Goal: Find specific page/section: Find specific page/section

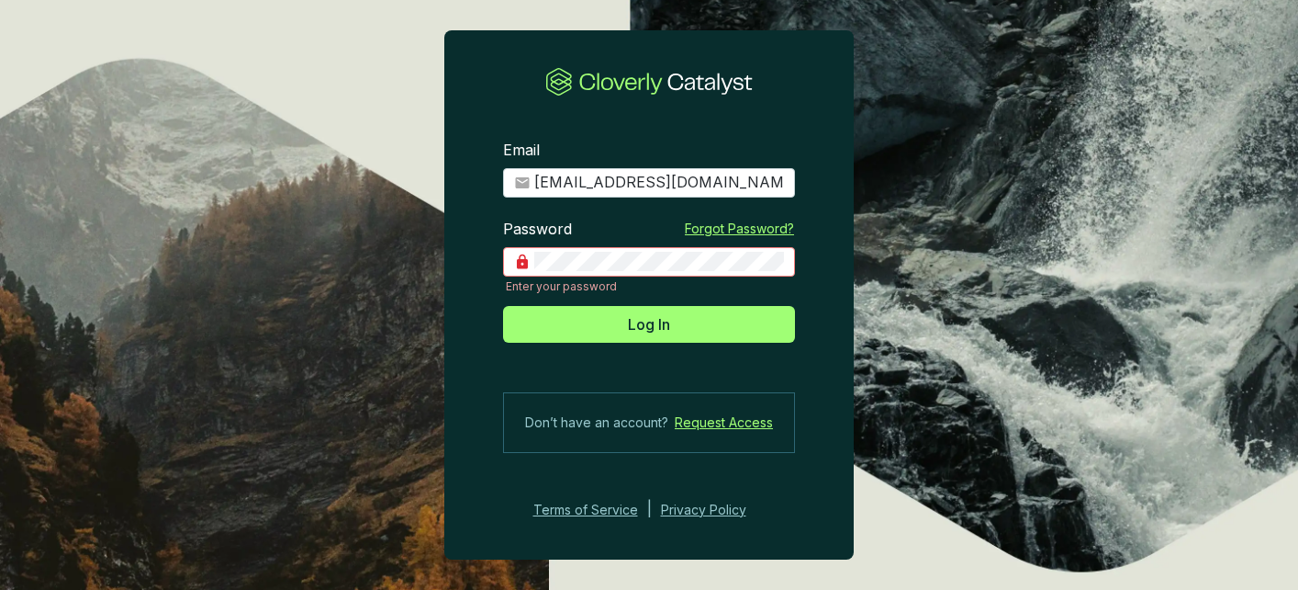
click at [503, 306] on button "Log In" at bounding box center [649, 324] width 292 height 37
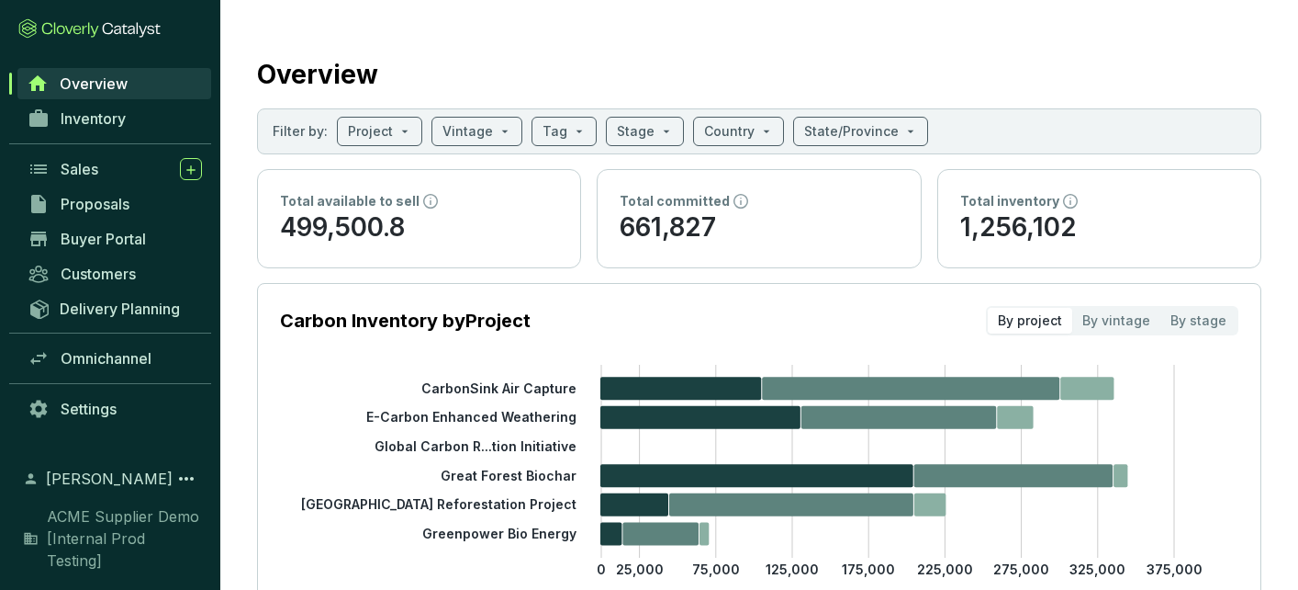
click at [160, 563] on span "ACME Supplier Demo [Internal Prod Testing]" at bounding box center [124, 538] width 155 height 66
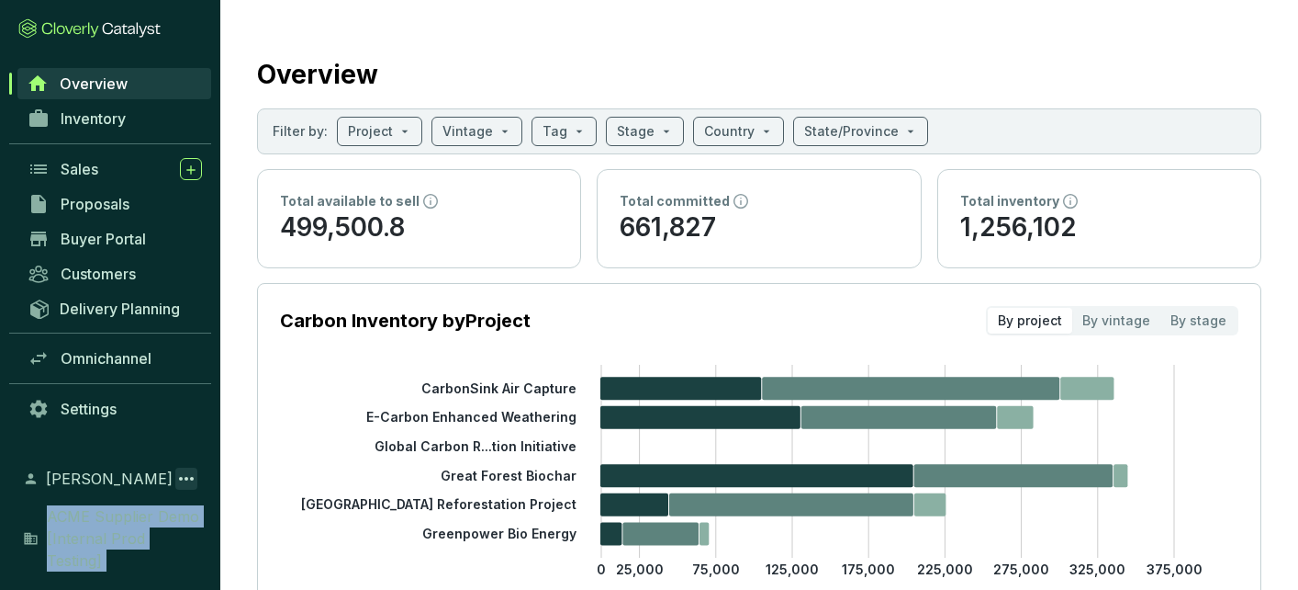
click at [179, 476] on icon at bounding box center [186, 478] width 22 height 22
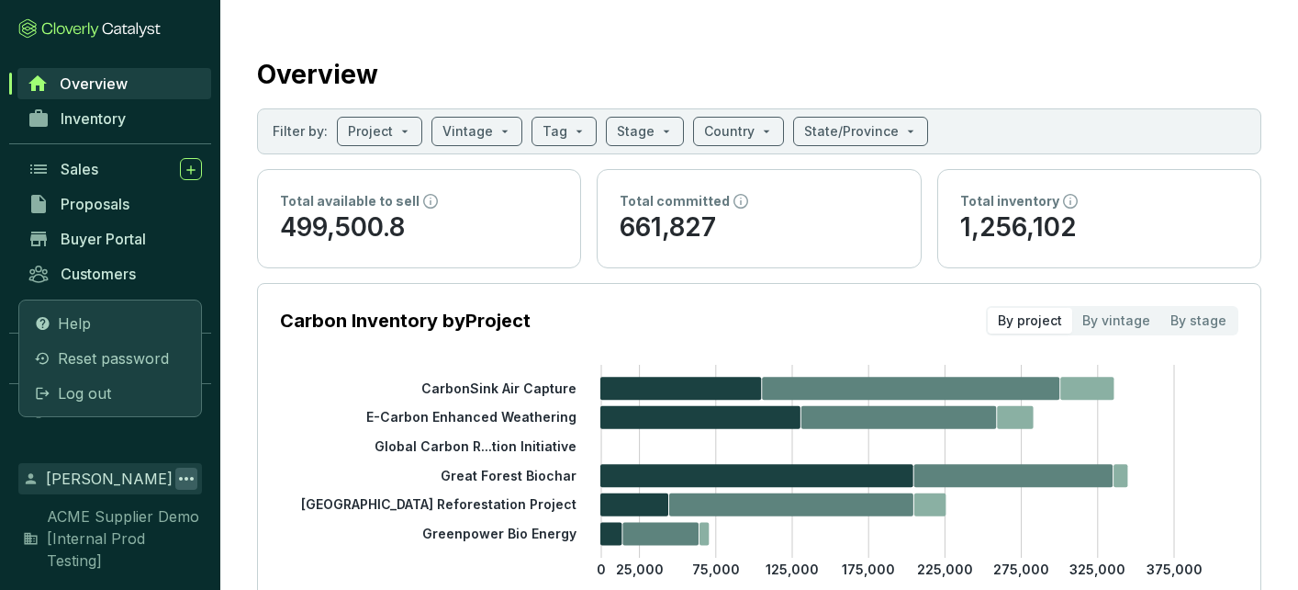
click at [259, 439] on section "Carbon Inventory by Project By project By vintage By stage 0 25,000 75,000 125,…" at bounding box center [759, 473] width 1005 height 380
